Goal: Information Seeking & Learning: Learn about a topic

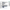
scroll to position [120, 0]
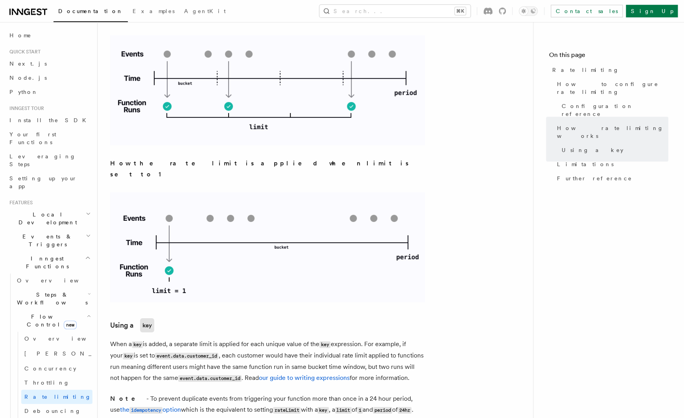
scroll to position [915, 0]
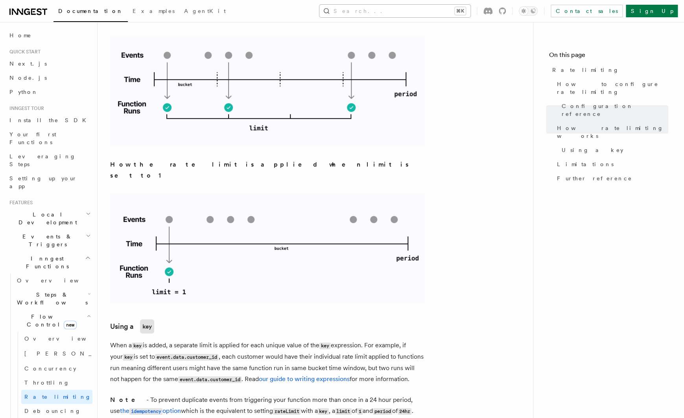
click at [429, 12] on button "Search... ⌘K" at bounding box center [394, 11] width 151 height 13
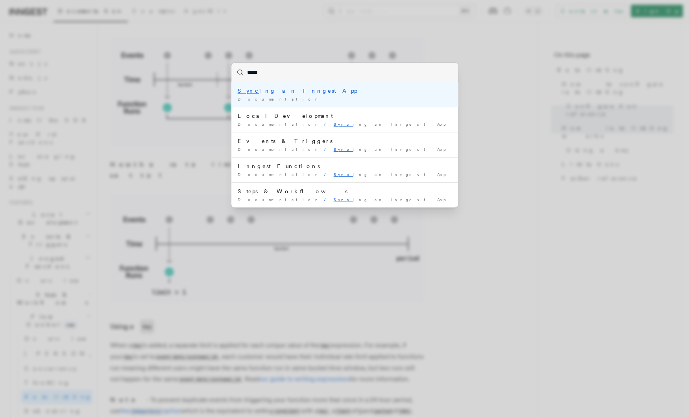
type input "******"
click at [282, 90] on div "Syncin g an Inngest App" at bounding box center [345, 91] width 214 height 8
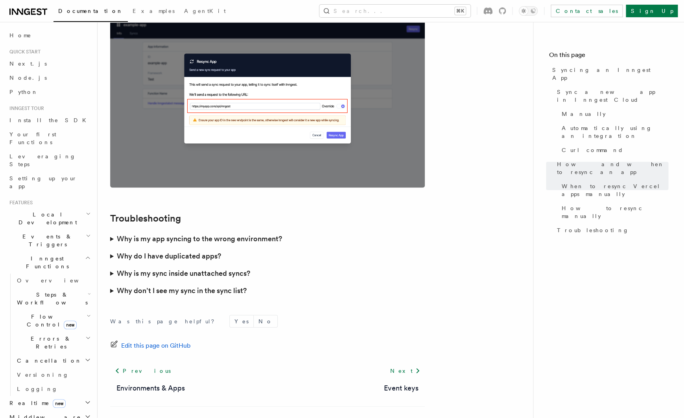
scroll to position [2194, 0]
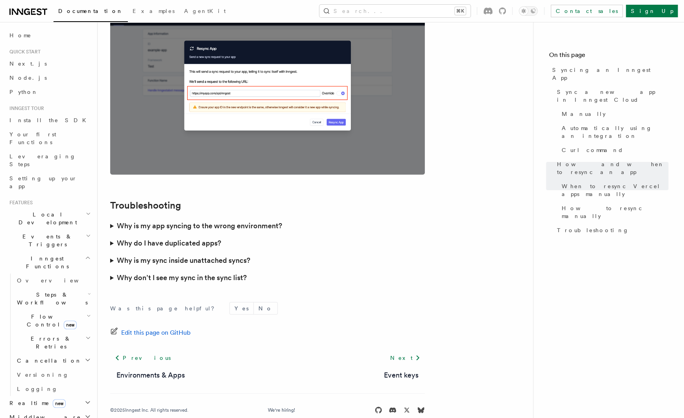
click at [179, 221] on h3 "Why is my app syncing to the wrong environment?" at bounding box center [199, 226] width 165 height 11
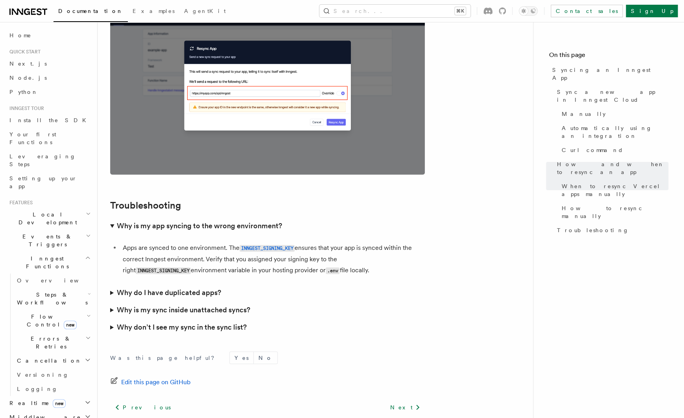
click at [175, 221] on h3 "Why is my app syncing to the wrong environment?" at bounding box center [199, 226] width 165 height 11
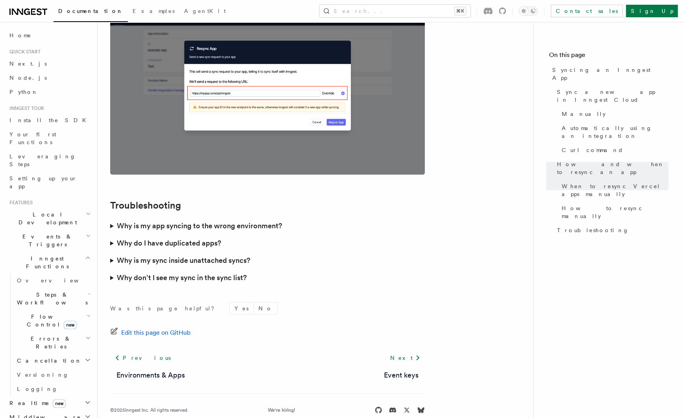
click at [175, 221] on h3 "Why is my app syncing to the wrong environment?" at bounding box center [199, 226] width 165 height 11
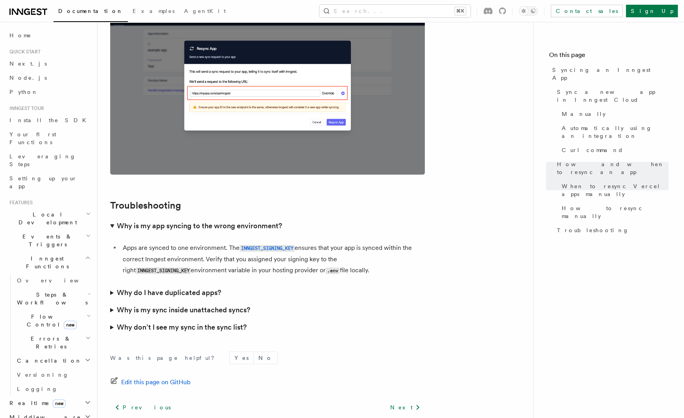
click at [175, 221] on h3 "Why is my app syncing to the wrong environment?" at bounding box center [199, 226] width 165 height 11
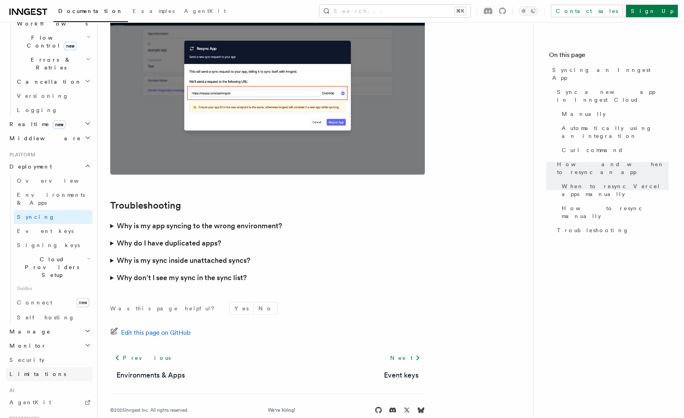
scroll to position [338, 0]
